Goal: Navigation & Orientation: Find specific page/section

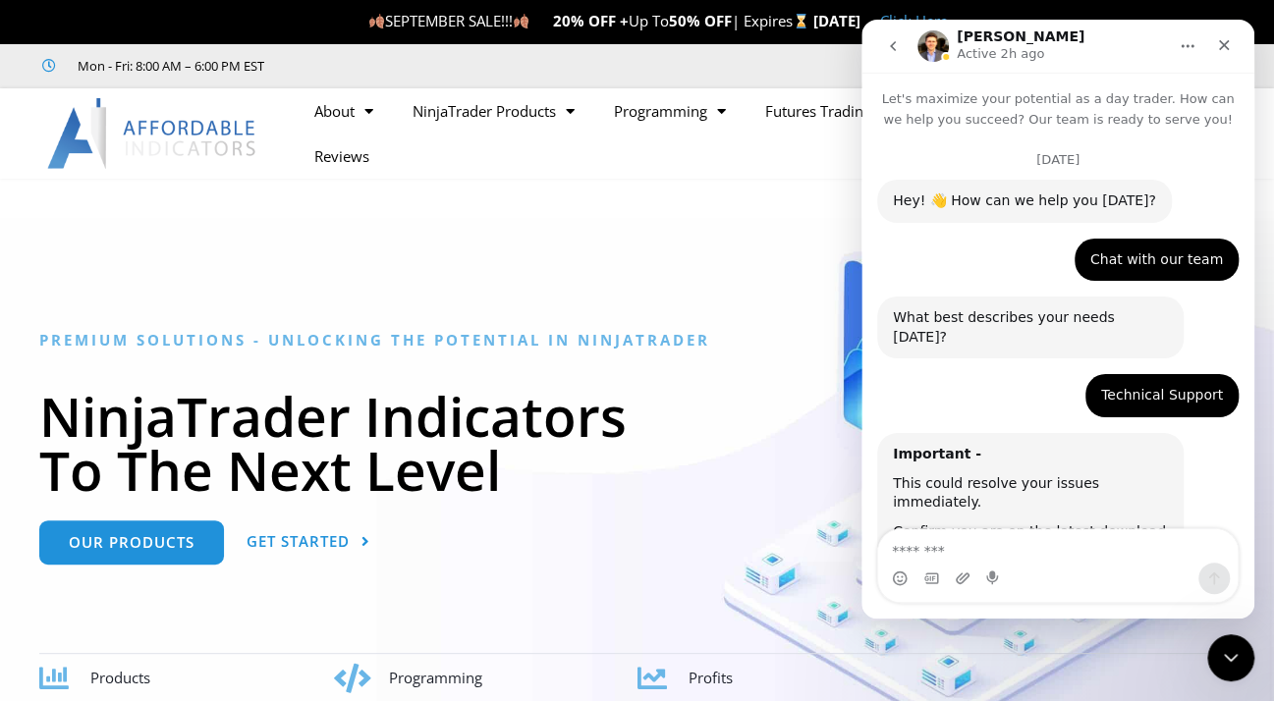
scroll to position [10383, 0]
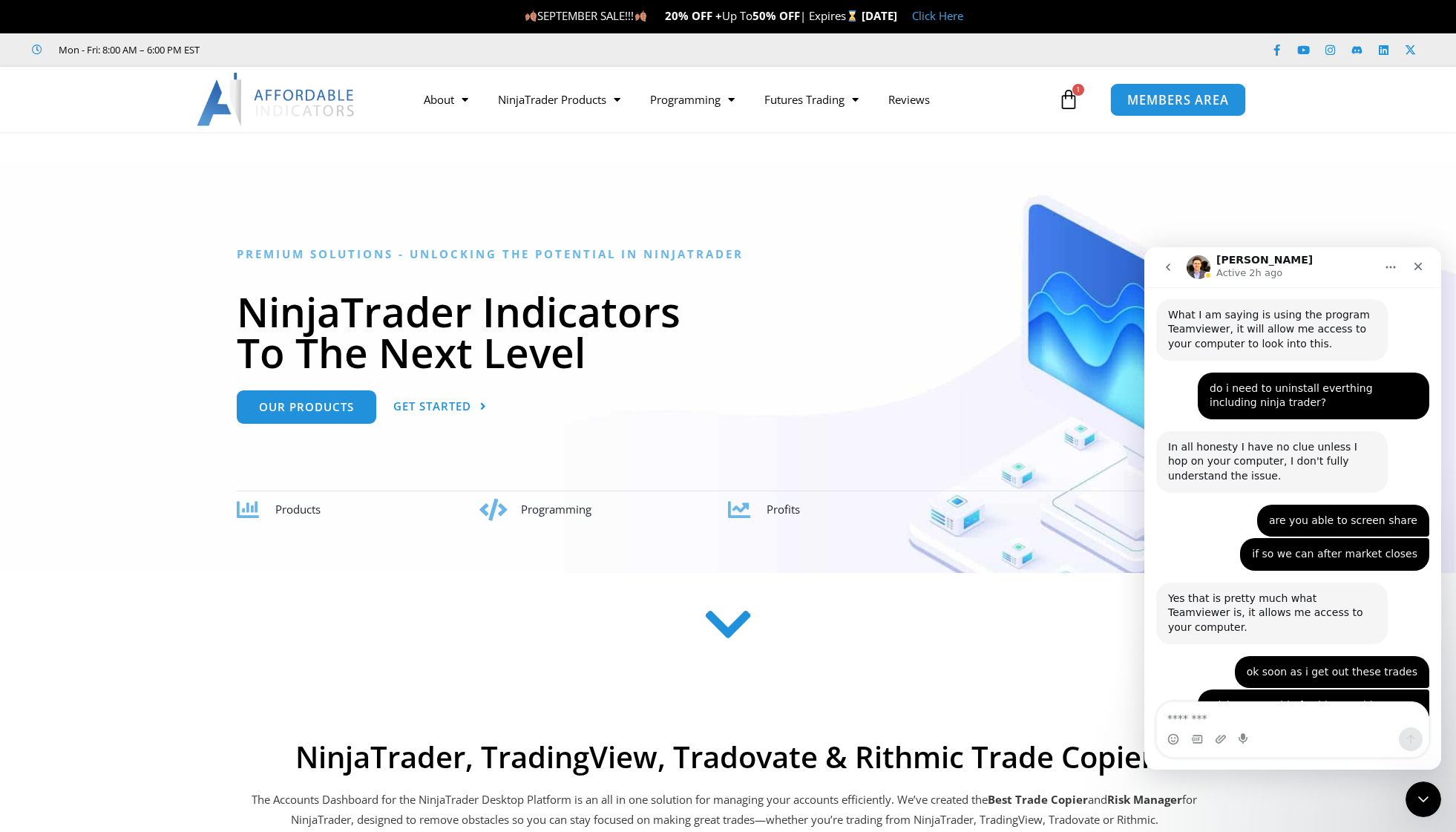
scroll to position [7777, 0]
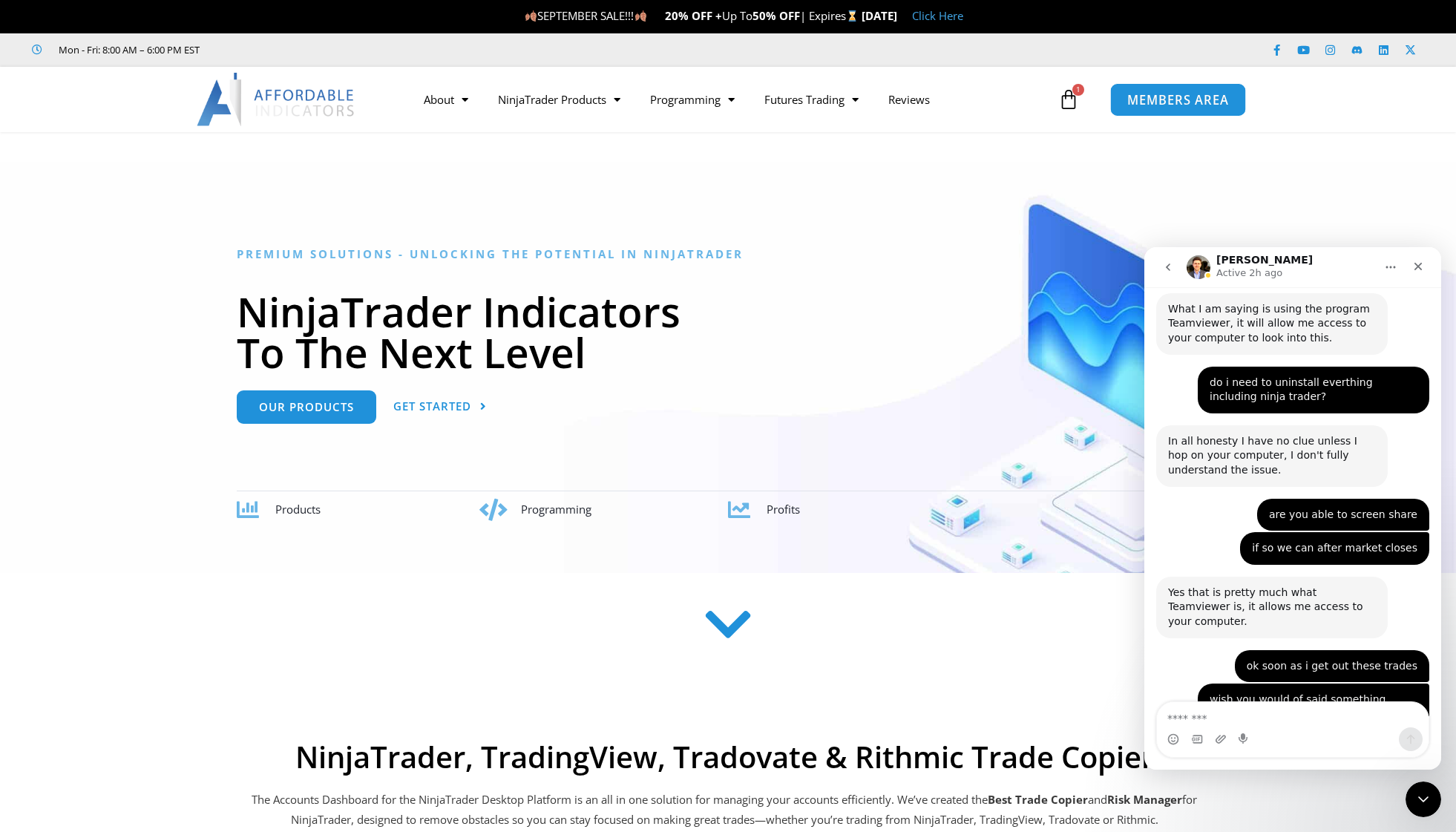
click at [1173, 102] on span "MEMBERS AREA" at bounding box center [1178, 100] width 102 height 13
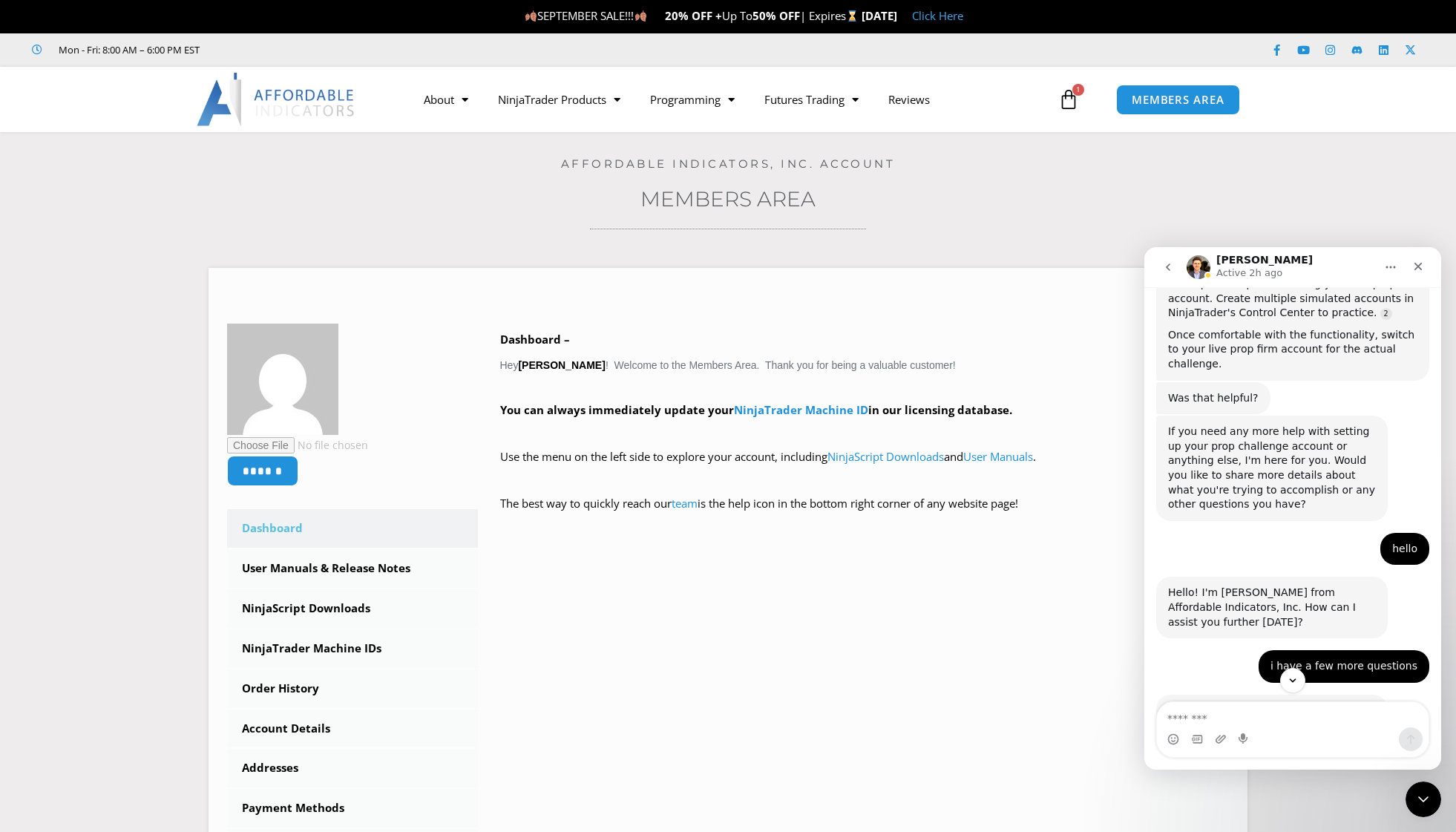
scroll to position [1838, 0]
